Goal: Task Accomplishment & Management: Use online tool/utility

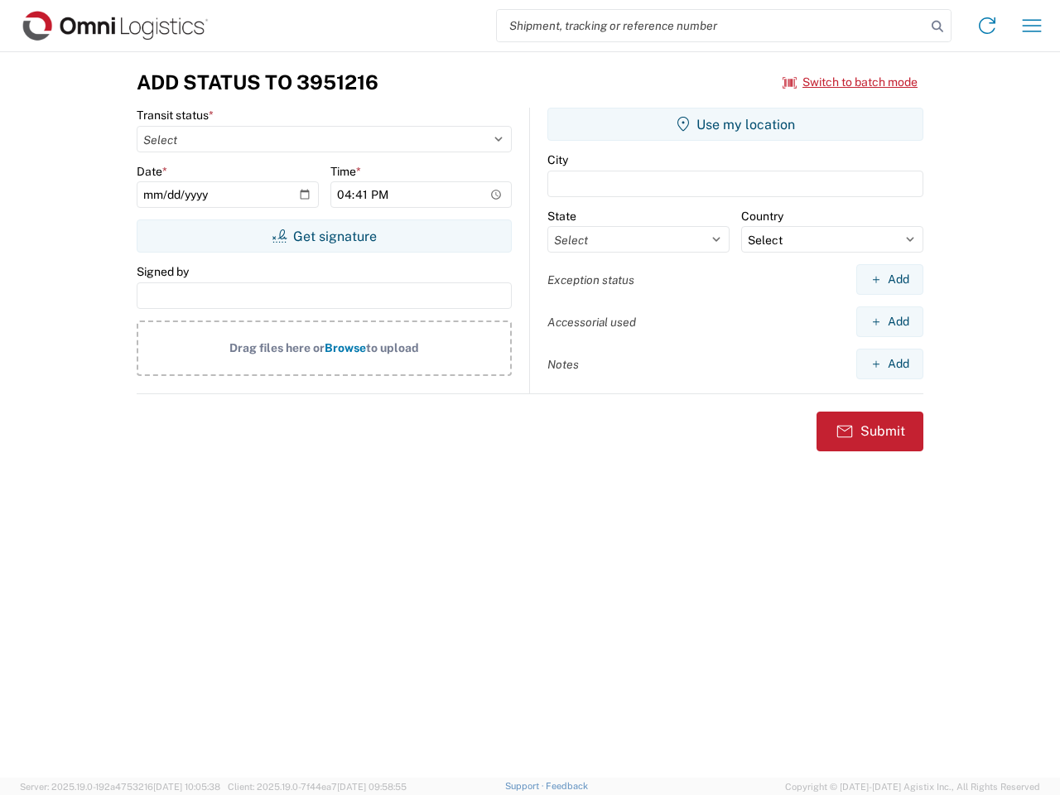
click at [711, 26] on input "search" at bounding box center [711, 25] width 429 height 31
click at [937, 26] on icon at bounding box center [937, 26] width 23 height 23
click at [987, 26] on icon at bounding box center [987, 25] width 26 height 26
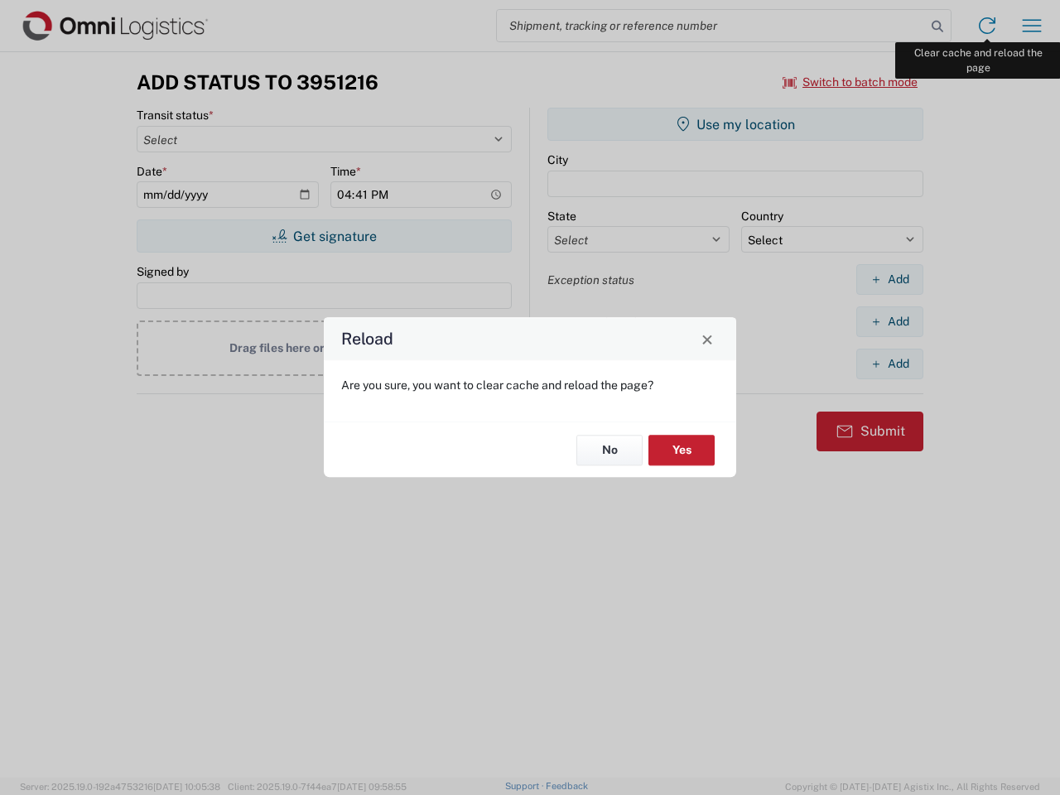
click at [1032, 26] on div "Reload Are you sure, you want to clear cache and reload the page? No Yes" at bounding box center [530, 397] width 1060 height 795
click at [850, 82] on div "Reload Are you sure, you want to clear cache and reload the page? No Yes" at bounding box center [530, 397] width 1060 height 795
click at [324, 236] on div "Reload Are you sure, you want to clear cache and reload the page? No Yes" at bounding box center [530, 397] width 1060 height 795
click at [735, 124] on div "Reload Are you sure, you want to clear cache and reload the page? No Yes" at bounding box center [530, 397] width 1060 height 795
click at [889, 279] on div "Reload Are you sure, you want to clear cache and reload the page? No Yes" at bounding box center [530, 397] width 1060 height 795
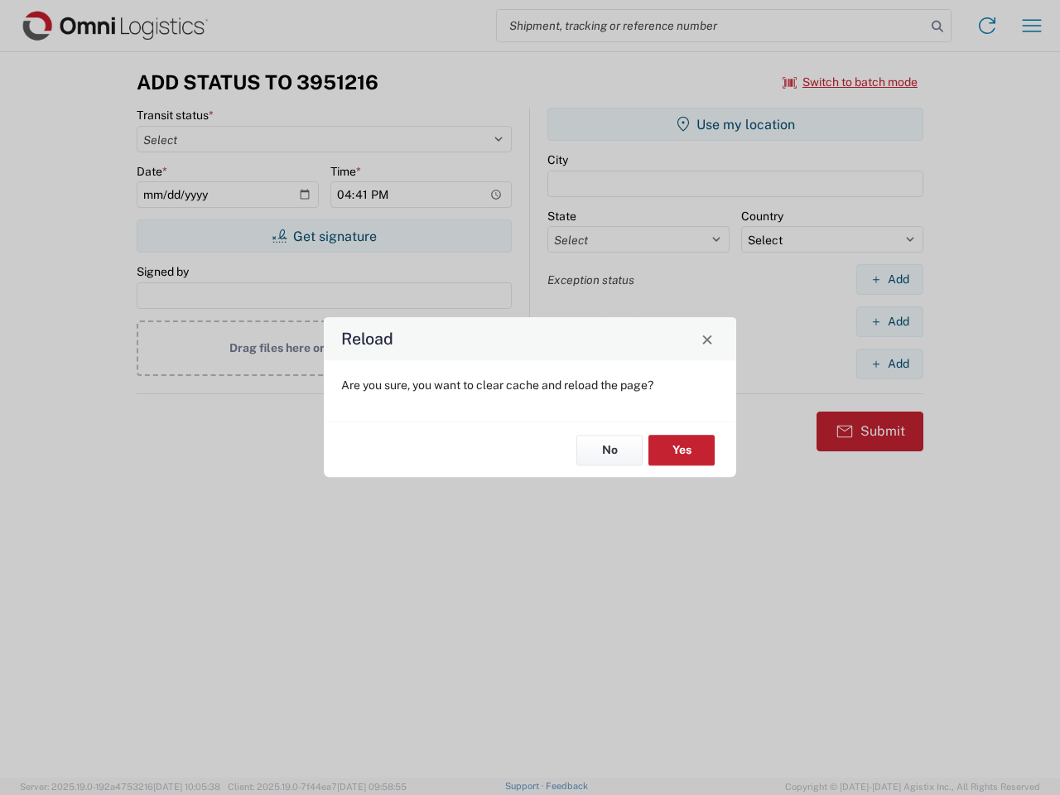
click at [889, 321] on div "Reload Are you sure, you want to clear cache and reload the page? No Yes" at bounding box center [530, 397] width 1060 height 795
click at [889, 363] on div "Reload Are you sure, you want to clear cache and reload the page? No Yes" at bounding box center [530, 397] width 1060 height 795
